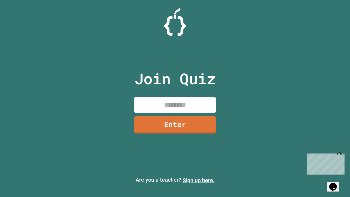
click at [198, 180] on link "Sign up here." at bounding box center [199, 180] width 32 height 7
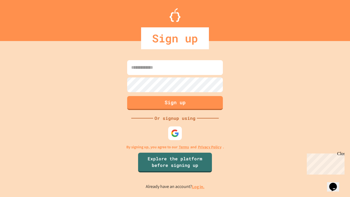
click at [198, 186] on link "Log in." at bounding box center [198, 187] width 13 height 6
